Goal: Task Accomplishment & Management: Manage account settings

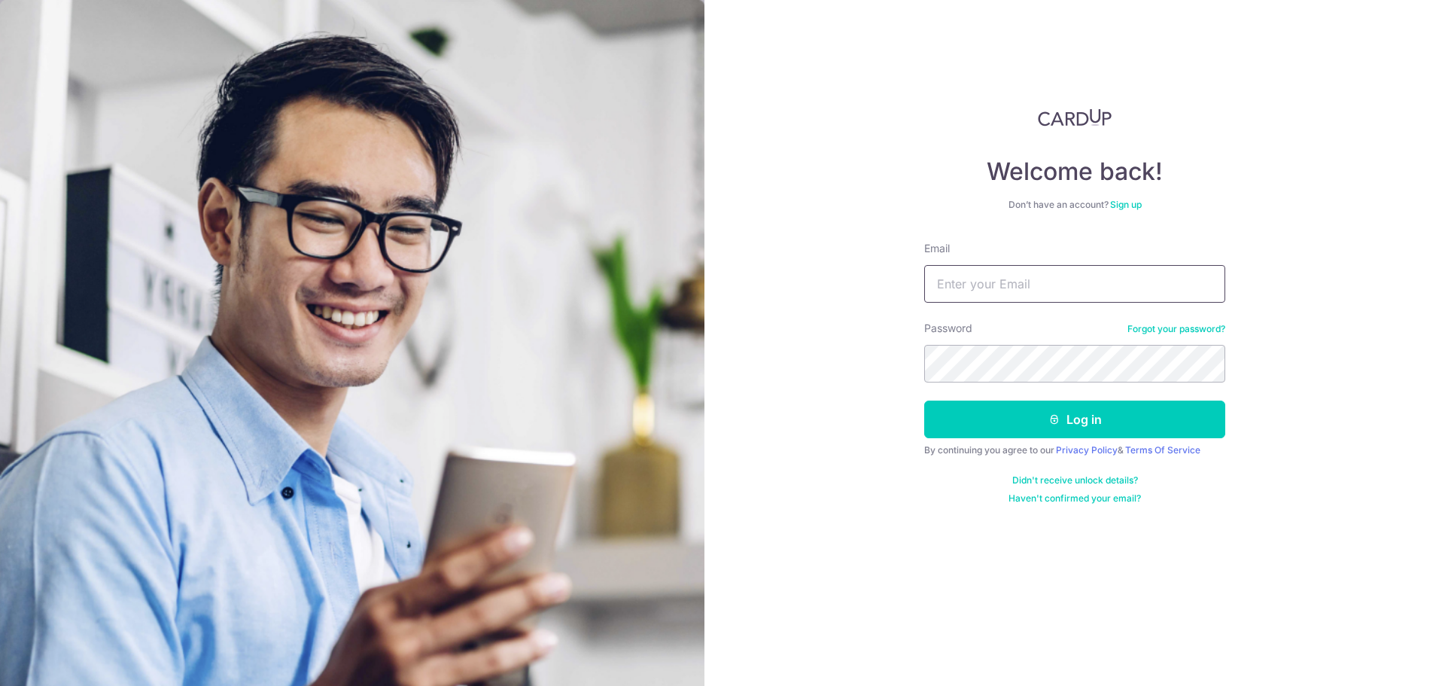
click at [1015, 272] on input "Email" at bounding box center [1074, 284] width 301 height 38
click at [1018, 282] on input "Email" at bounding box center [1074, 284] width 301 height 38
type input "[EMAIL_ADDRESS][DOMAIN_NAME]"
click at [1109, 422] on button "Log in" at bounding box center [1074, 419] width 301 height 38
